Goal: Find specific page/section: Find specific page/section

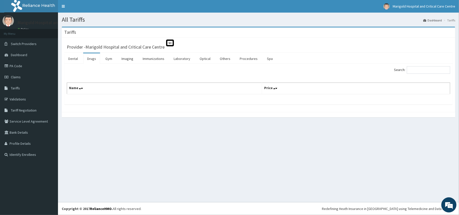
click at [93, 60] on link "Drugs" at bounding box center [91, 58] width 17 height 11
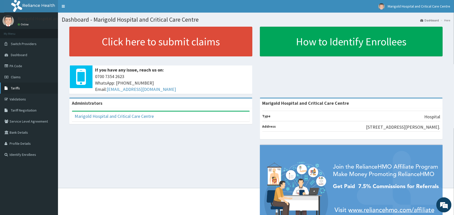
click at [9, 89] on icon at bounding box center [7, 88] width 5 height 4
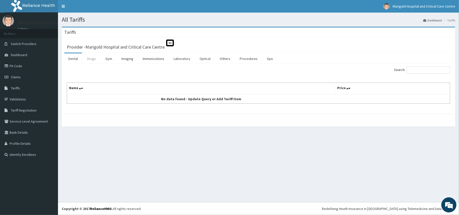
click at [91, 59] on link "Drugs" at bounding box center [91, 58] width 17 height 11
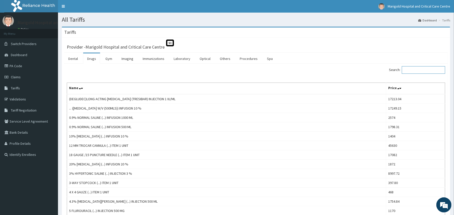
click at [414, 71] on input "Search:" at bounding box center [423, 70] width 43 height 8
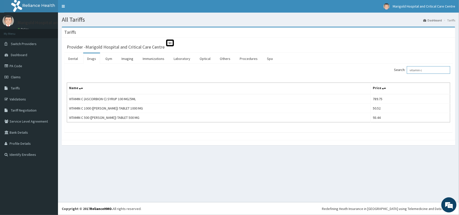
click at [425, 69] on input "vitamin c" at bounding box center [428, 70] width 43 height 8
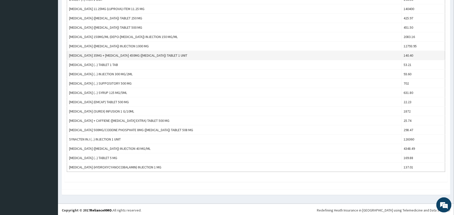
scroll to position [262, 0]
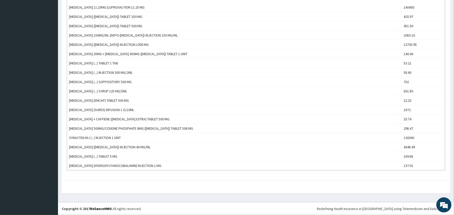
type input "cet"
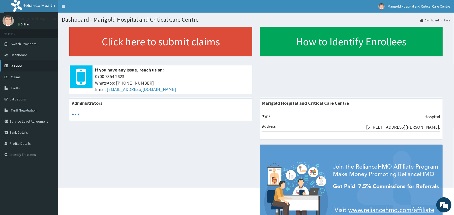
click at [20, 65] on link "PA Code" at bounding box center [29, 65] width 58 height 11
